Goal: Task Accomplishment & Management: Complete application form

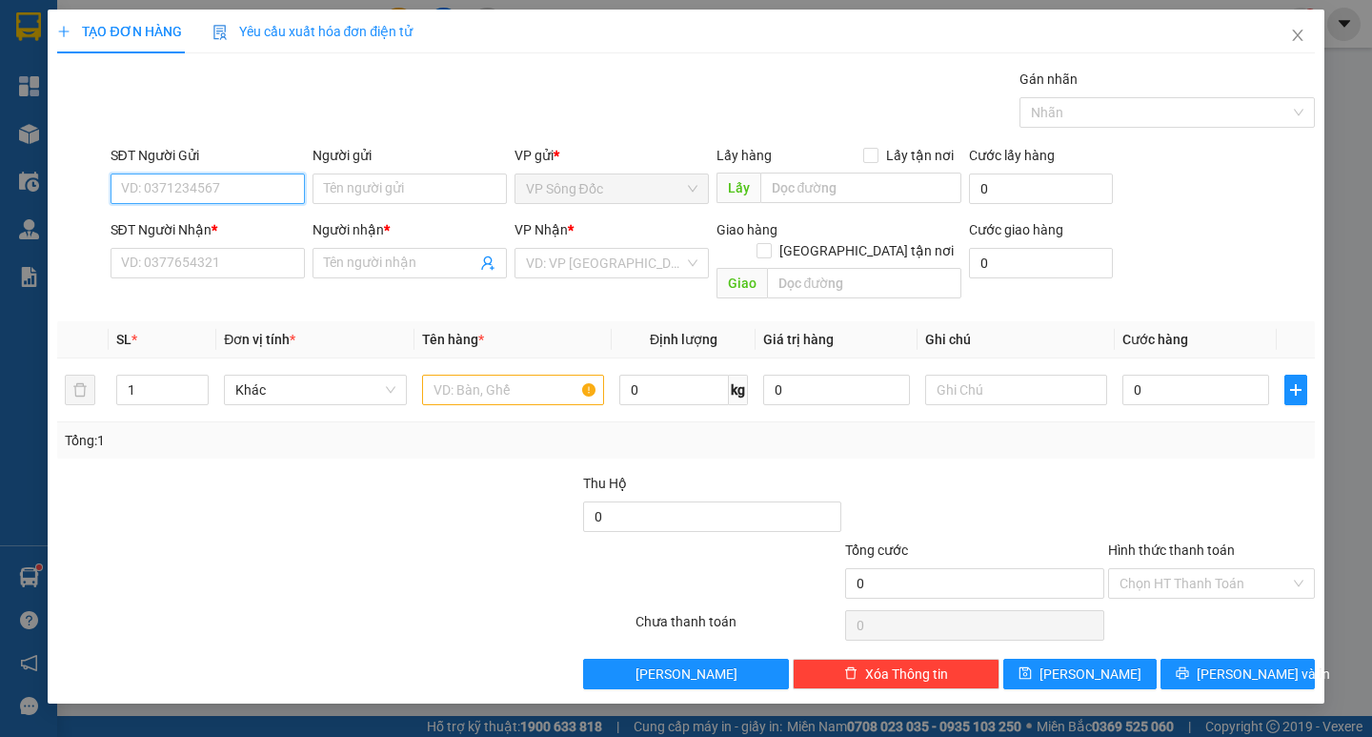
drag, startPoint x: 211, startPoint y: 185, endPoint x: 248, endPoint y: 168, distance: 40.9
click at [227, 178] on input "SĐT Người Gửi" at bounding box center [208, 188] width 194 height 30
type input "0947274147"
click at [226, 225] on div "0947274147 - NGUYÊN" at bounding box center [208, 226] width 172 height 21
type input "NGUYÊN"
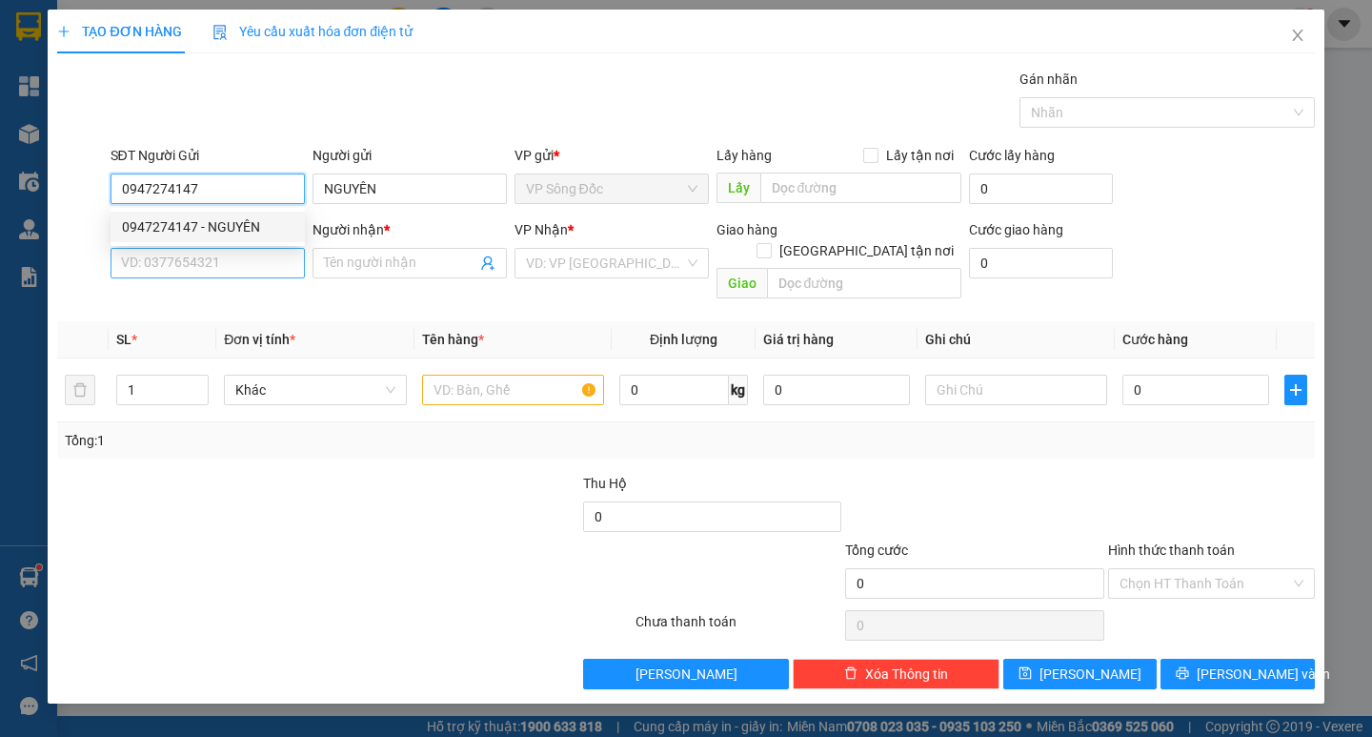
type input "0947274147"
click at [242, 252] on input "SĐT Người Nhận *" at bounding box center [208, 263] width 194 height 30
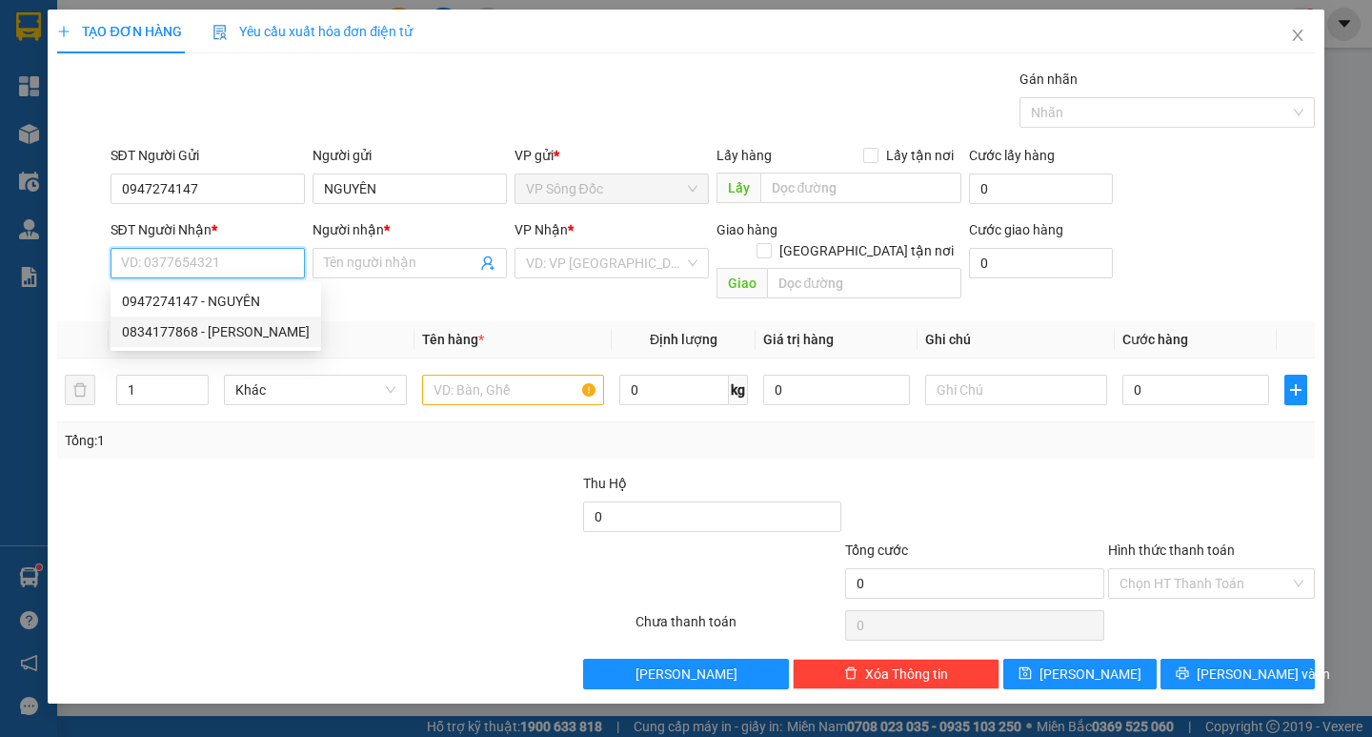
click at [226, 325] on div "0834177868 - [PERSON_NAME]" at bounding box center [216, 331] width 188 height 21
type input "0834177868"
type input "THANH"
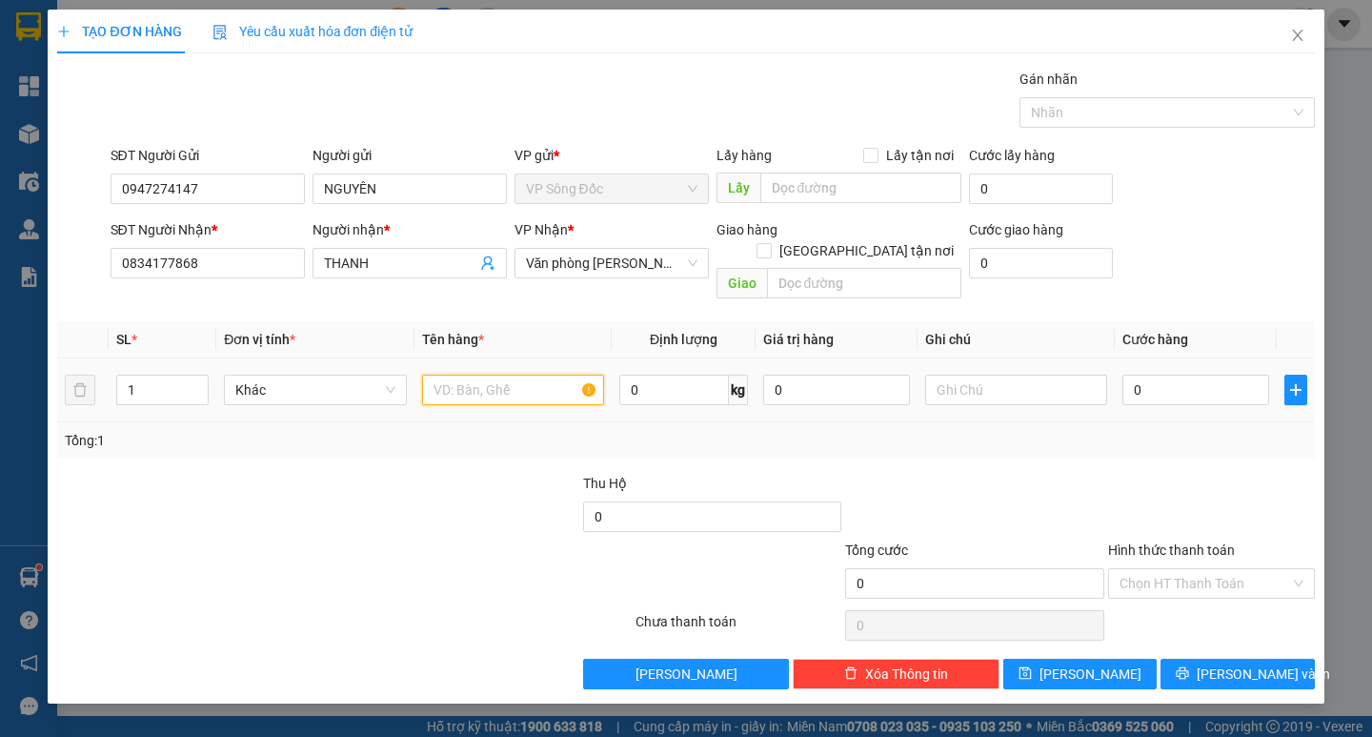
click at [493, 374] on input "text" at bounding box center [513, 389] width 182 height 30
type input "1 thùng"
click at [1147, 380] on input "0" at bounding box center [1195, 389] width 147 height 30
type input "3"
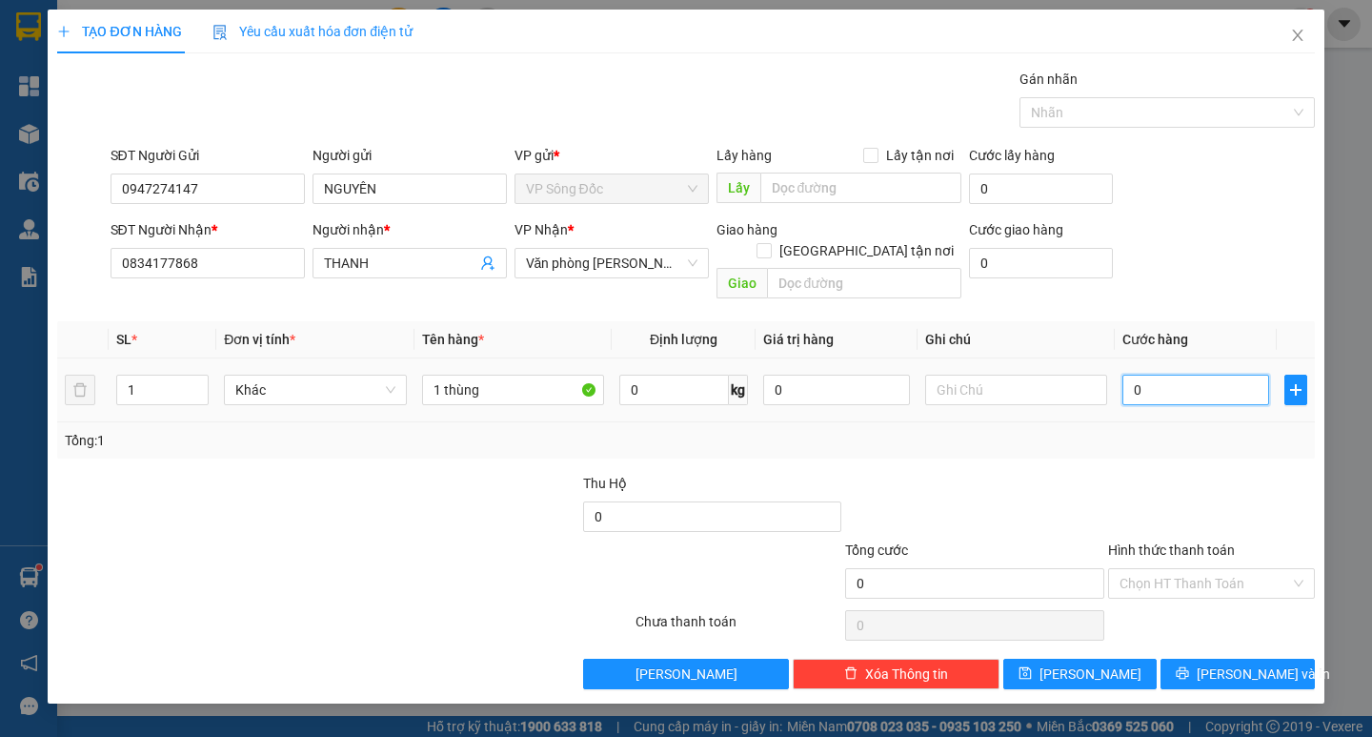
type input "3"
type input "30"
type input "300"
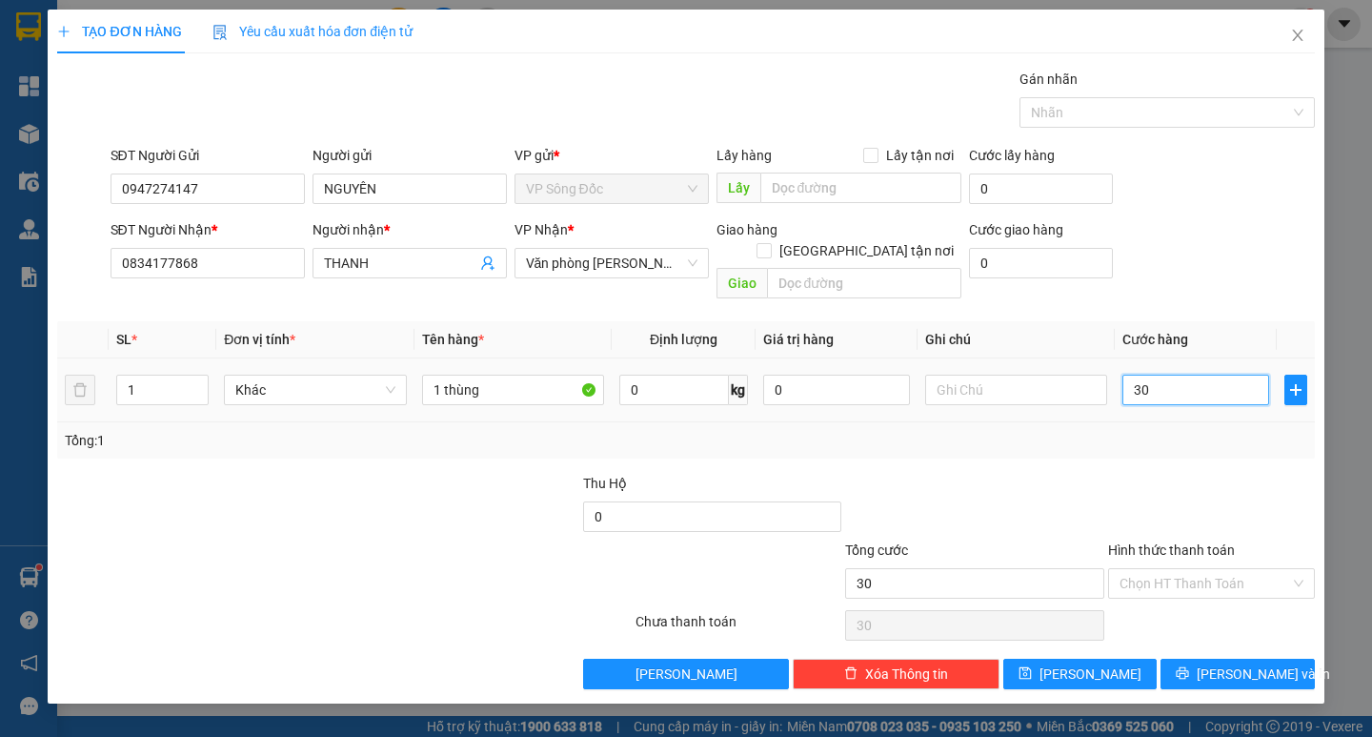
type input "300"
type input "3.000"
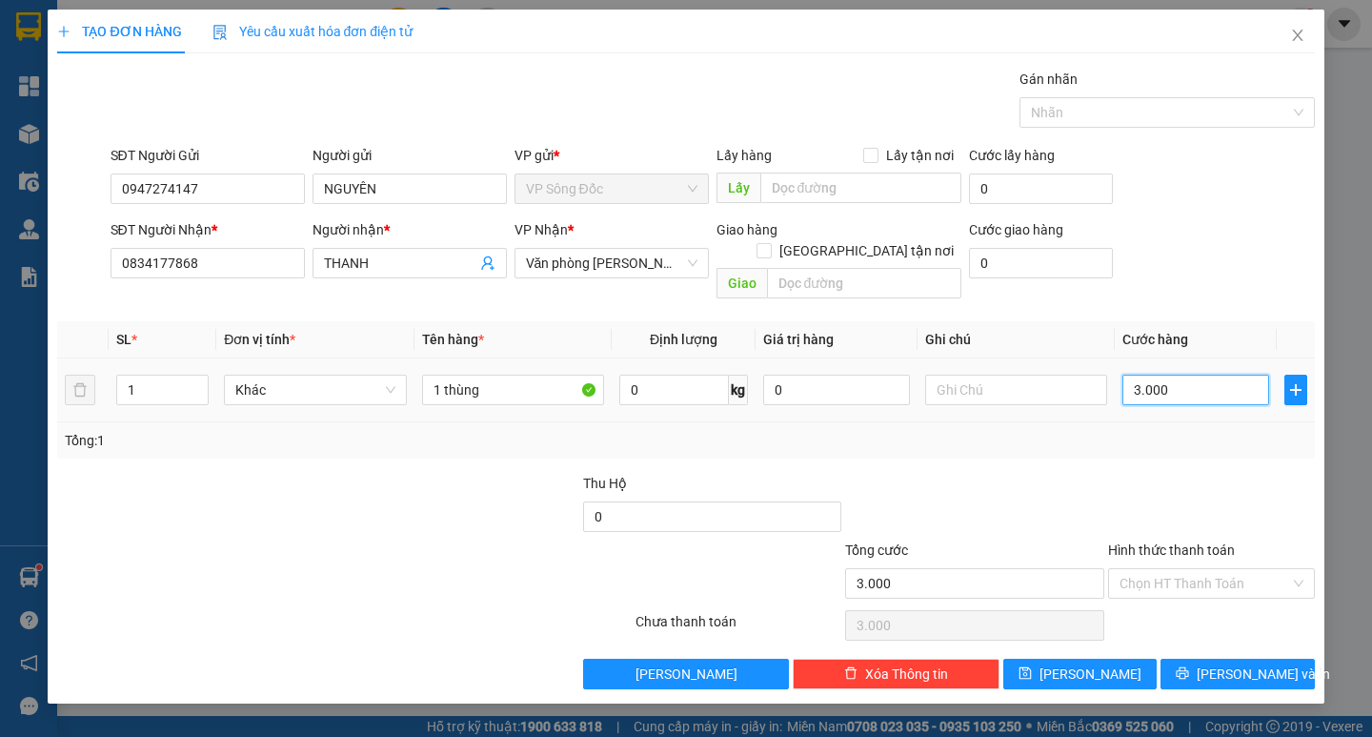
type input "30.000"
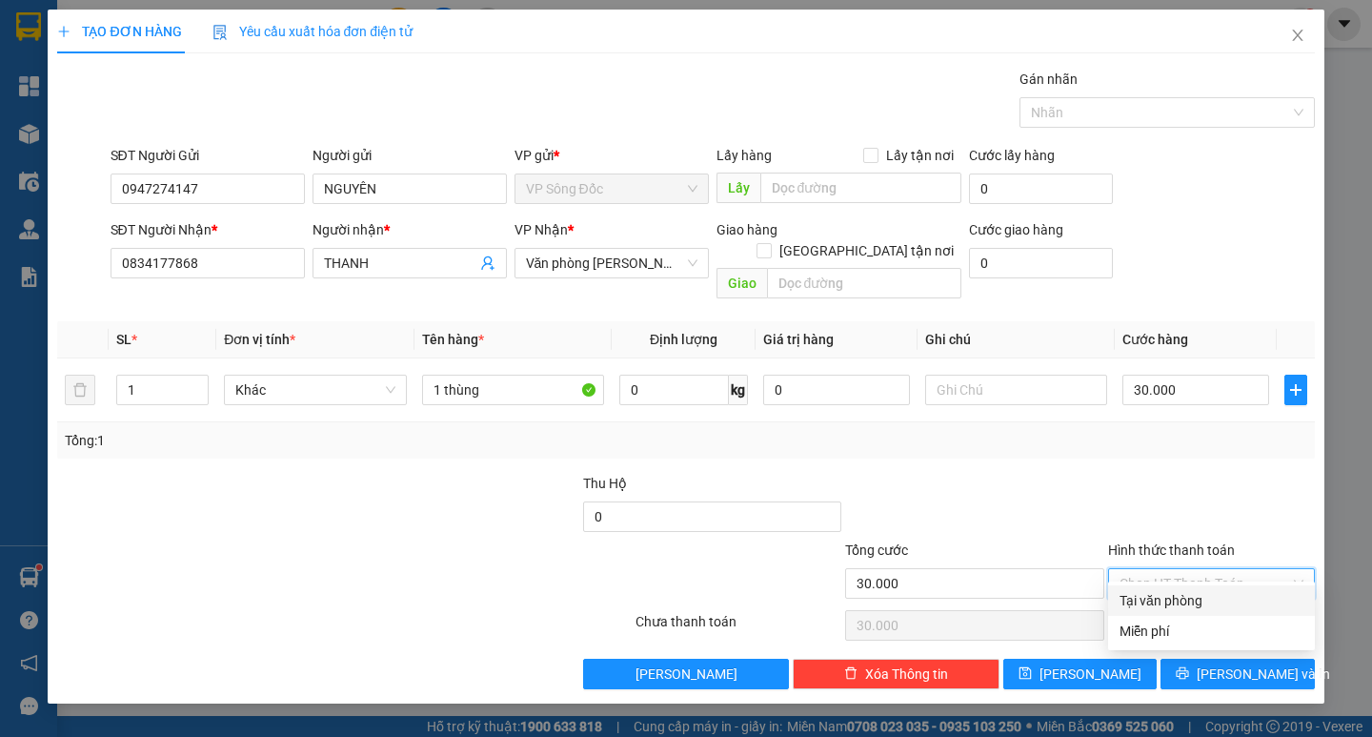
click at [1175, 569] on input "Hình thức thanh toán" at bounding box center [1205, 583] width 171 height 29
click at [1206, 473] on div at bounding box center [1211, 506] width 211 height 67
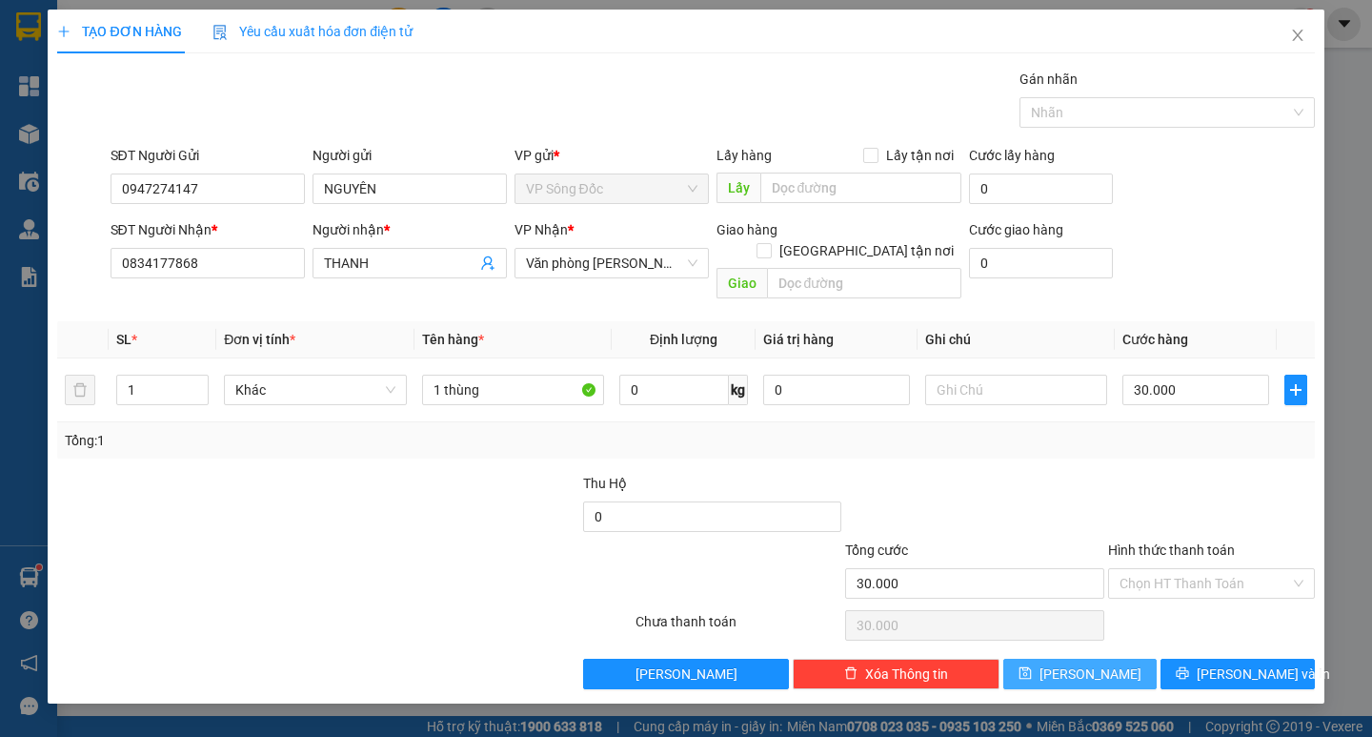
click at [1128, 658] on button "[PERSON_NAME]" at bounding box center [1079, 673] width 153 height 30
type input "0"
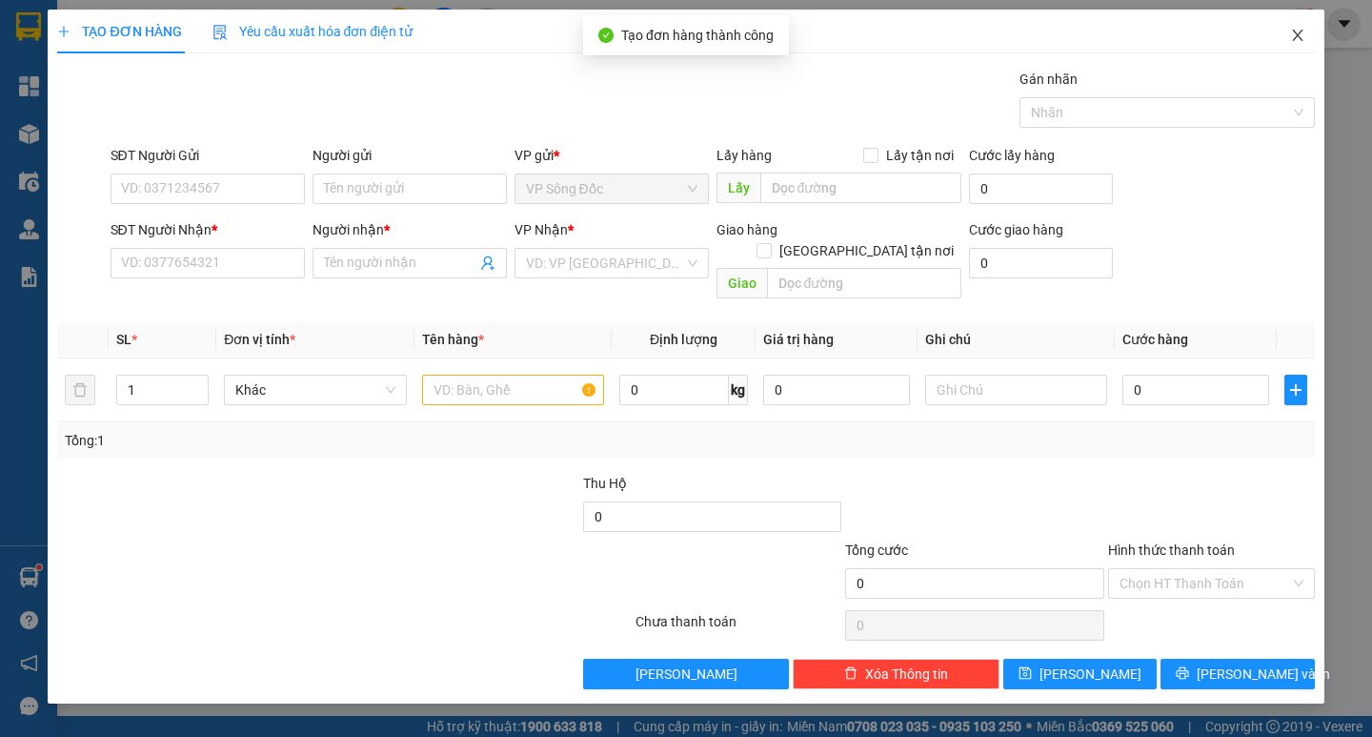
click at [1288, 37] on span "Close" at bounding box center [1297, 36] width 53 height 53
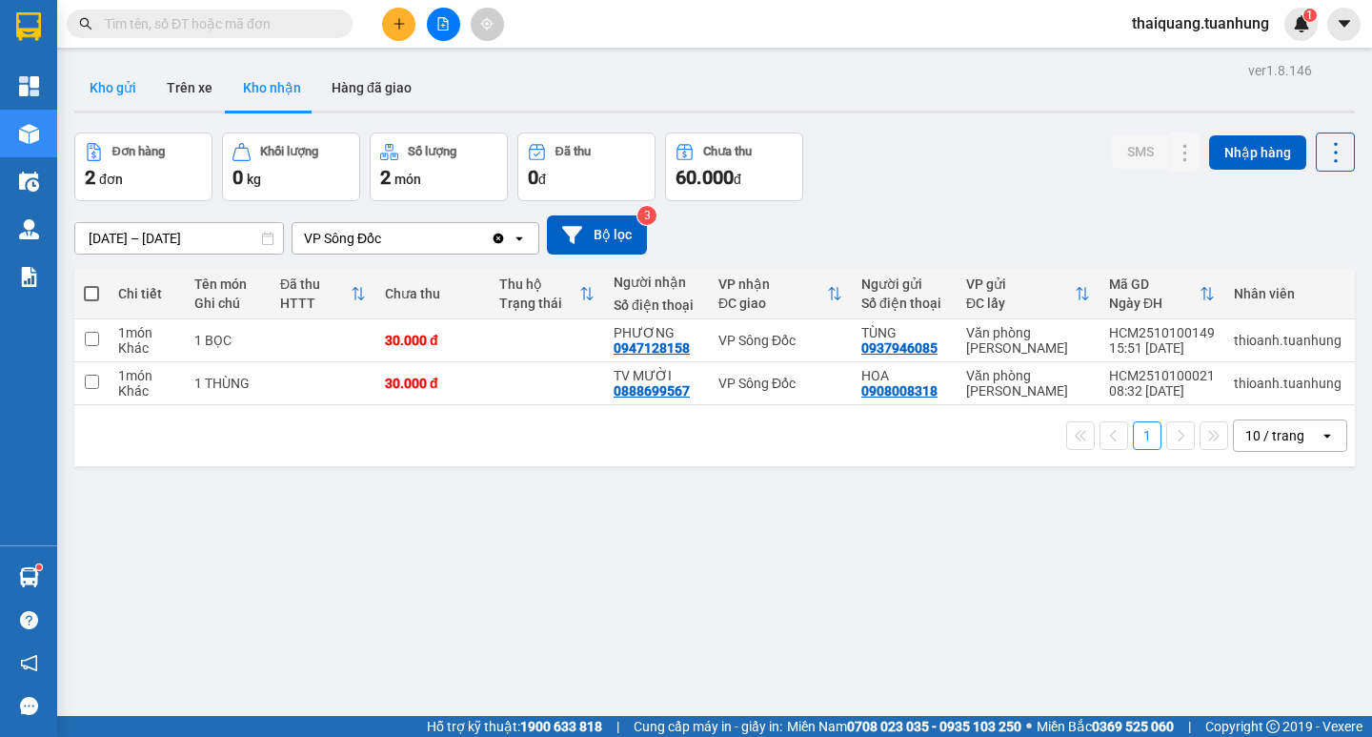
click at [117, 97] on button "Kho gửi" at bounding box center [112, 88] width 77 height 46
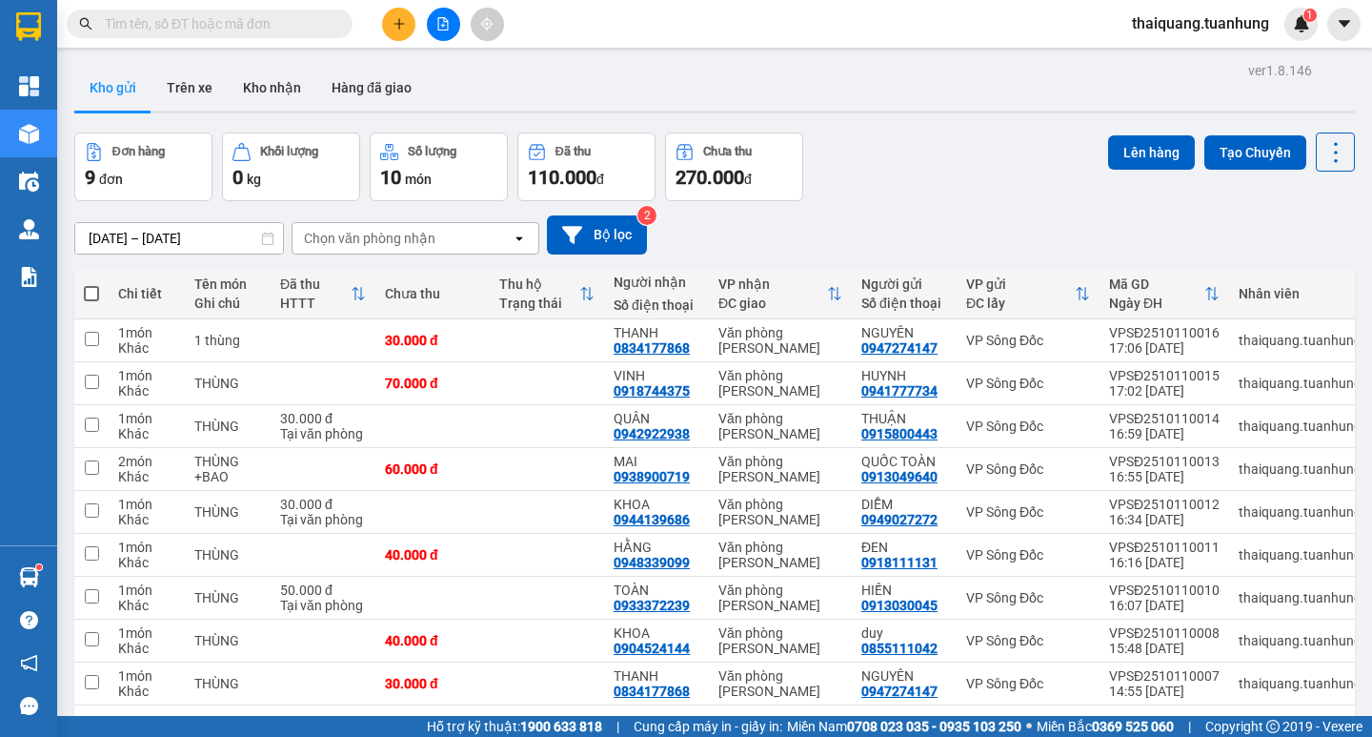
click at [904, 151] on div "Đơn hàng 9 đơn Khối lượng 0 kg Số lượng 10 món Đã thu 110.000 đ Chưa thu 270.00…" at bounding box center [714, 166] width 1281 height 69
click at [892, 163] on div "Đơn hàng 9 đơn Khối lượng 0 kg Số lượng 10 món Đã thu 110.000 đ Chưa thu 270.00…" at bounding box center [714, 166] width 1281 height 69
click at [904, 175] on div "Đơn hàng 9 đơn Khối lượng 0 kg Số lượng 10 món Đã thu 110.000 đ Chưa thu 270.00…" at bounding box center [714, 166] width 1281 height 69
